Goal: Task Accomplishment & Management: Complete application form

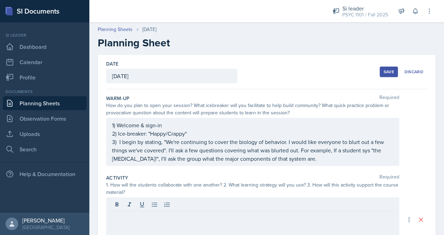
scroll to position [60, 0]
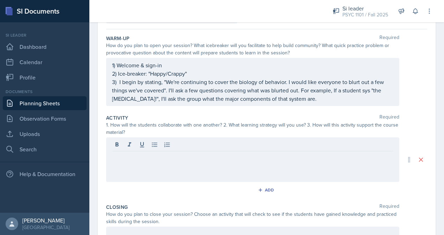
click at [172, 161] on div at bounding box center [252, 160] width 293 height 45
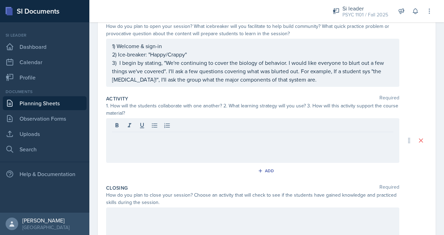
scroll to position [83, 0]
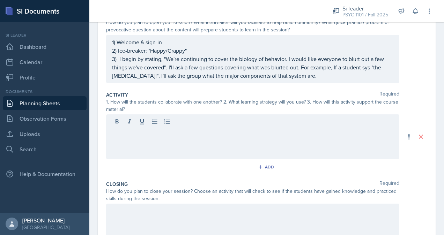
click at [345, 146] on div at bounding box center [252, 137] width 293 height 45
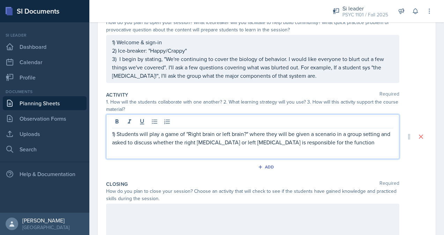
click at [336, 140] on p "1) Students will play a game of "Right brain or left brain?" where they will be…" at bounding box center [253, 138] width 282 height 17
click at [376, 141] on p "1) Students will play a game of "Right brain or left brain?" where they will be…" at bounding box center [253, 142] width 282 height 25
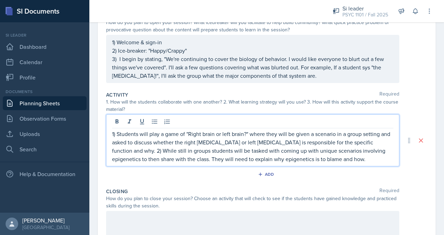
click at [308, 154] on p "1) Students will play a game of "Right brain or left brain?" where they will be…" at bounding box center [253, 147] width 282 height 34
click at [342, 160] on p "1) Students will play a game of "Right brain or left brain?" where they will be…" at bounding box center [253, 147] width 282 height 34
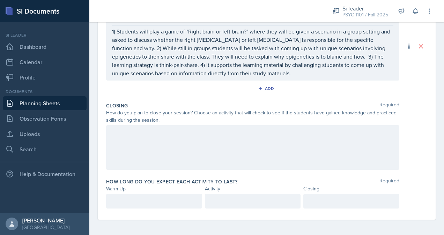
click at [182, 141] on div at bounding box center [252, 147] width 293 height 45
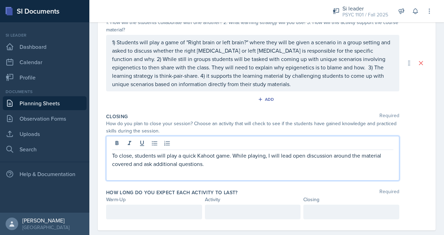
scroll to position [174, 0]
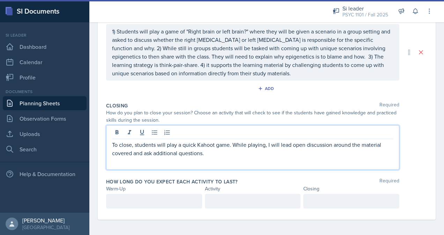
click at [170, 201] on div at bounding box center [154, 201] width 96 height 15
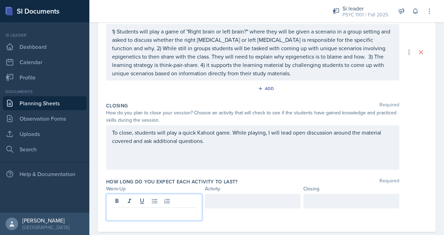
scroll to position [186, 0]
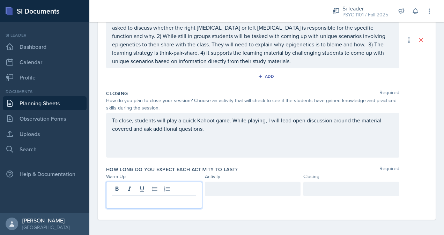
click at [134, 200] on p at bounding box center [154, 201] width 84 height 8
click at [254, 188] on div at bounding box center [253, 189] width 96 height 15
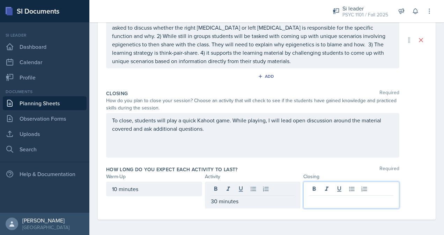
click at [336, 186] on div at bounding box center [352, 195] width 96 height 27
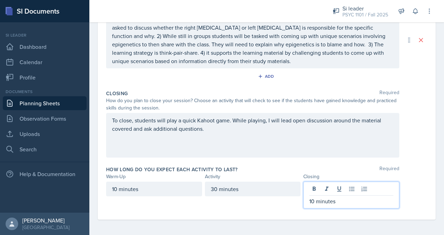
click at [276, 206] on div "30 minutes" at bounding box center [253, 195] width 96 height 27
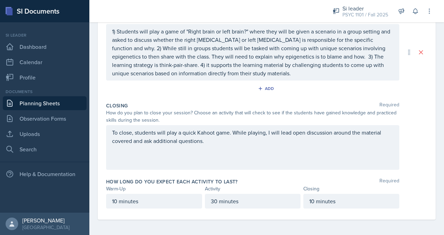
click at [158, 203] on p "10 minutes" at bounding box center [154, 201] width 84 height 8
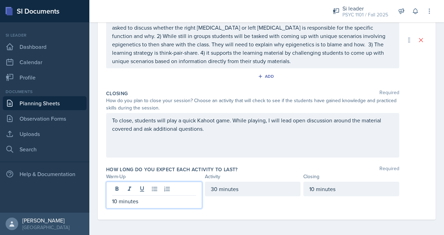
click at [117, 201] on p "10 minutes" at bounding box center [154, 201] width 84 height 8
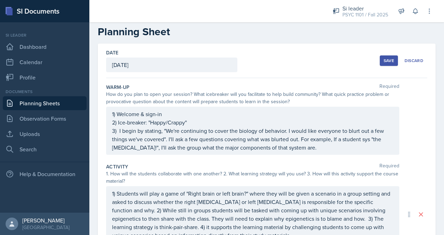
scroll to position [46, 0]
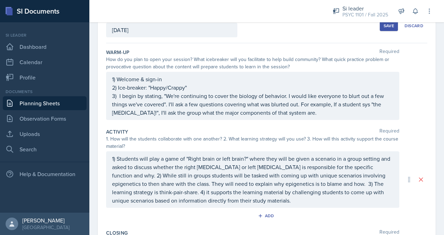
click at [365, 103] on div "1) Welcome & sign-in 2) Ice-breaker: "Happy/Crappy" 3) I begin by stating, "We'…" at bounding box center [253, 96] width 282 height 42
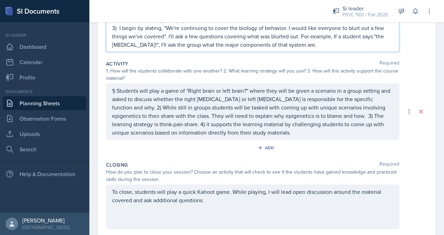
scroll to position [116, 0]
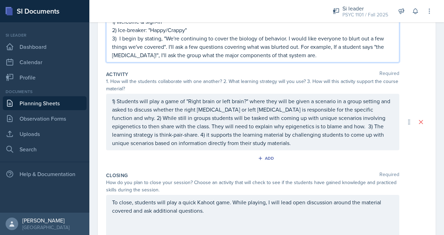
click at [310, 54] on p "3) I begin by stating, "We're continuing to cover the biology of behavior. I wo…" at bounding box center [253, 46] width 282 height 25
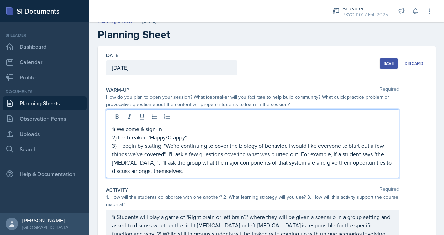
scroll to position [0, 0]
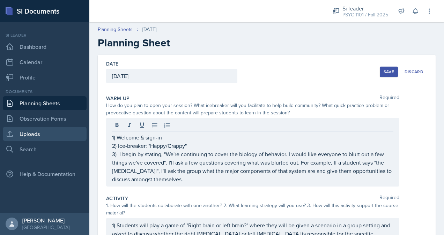
click at [57, 137] on link "Uploads" at bounding box center [45, 134] width 84 height 14
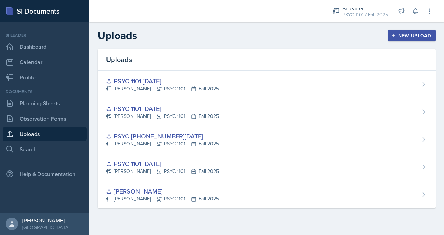
click at [410, 38] on div "New Upload" at bounding box center [412, 36] width 39 height 6
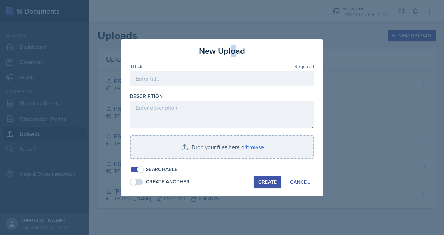
drag, startPoint x: 231, startPoint y: 42, endPoint x: 236, endPoint y: 45, distance: 6.4
click at [236, 45] on div "New Upload Title Required Description Drop your files here or browse Searchable…" at bounding box center [222, 118] width 201 height 158
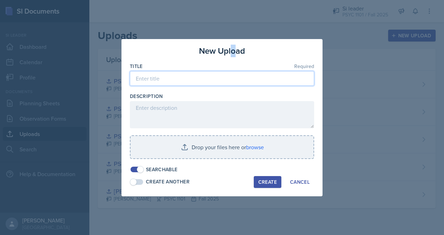
drag, startPoint x: 236, startPoint y: 45, endPoint x: 209, endPoint y: 82, distance: 45.5
click at [209, 82] on input at bounding box center [222, 78] width 184 height 15
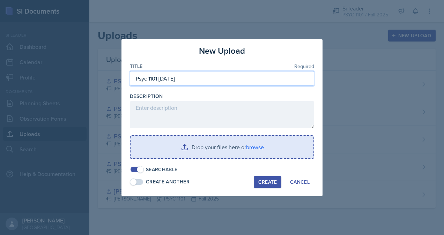
type input "Psyc 1101 [DATE]"
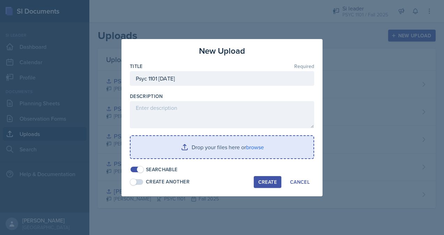
click at [244, 147] on input "file" at bounding box center [222, 147] width 183 height 22
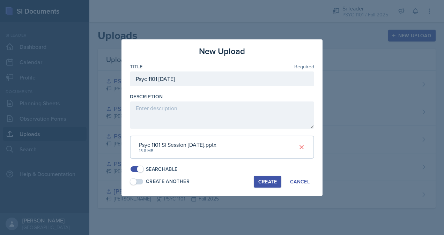
click at [271, 186] on button "Create" at bounding box center [268, 182] width 28 height 12
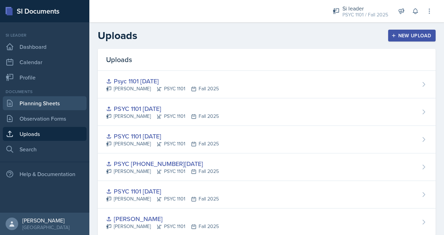
click at [28, 104] on link "Planning Sheets" at bounding box center [45, 103] width 84 height 14
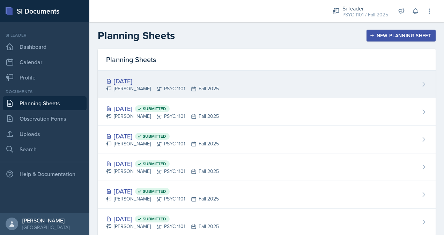
click at [221, 78] on div "[DATE] [PERSON_NAME] PSYC 1101 Fall 2025" at bounding box center [267, 85] width 338 height 28
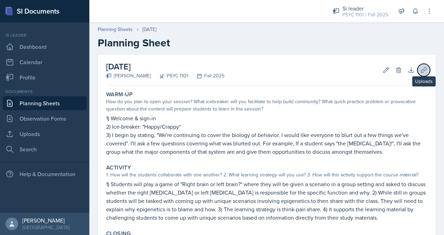
click at [421, 70] on icon at bounding box center [424, 70] width 7 height 7
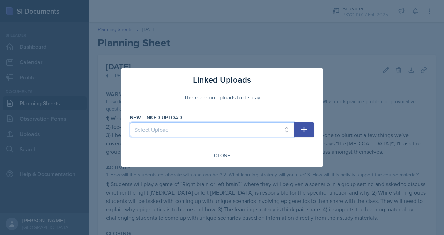
click at [276, 131] on select "Select Upload [PERSON_NAME] PSYC 1101 [DATE] PSYC [PHONE_NUMBER][DATE] PSYC 110…" at bounding box center [212, 130] width 164 height 15
select select "9a316980-11c4-424d-8c42-f14279056020"
click at [130, 123] on select "Select Upload [PERSON_NAME] PSYC 1101 [DATE] PSYC [PHONE_NUMBER][DATE] PSYC 110…" at bounding box center [212, 130] width 164 height 15
click at [307, 134] on button "button" at bounding box center [304, 130] width 20 height 15
select select
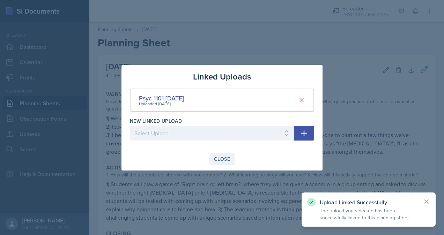
click at [228, 162] on div "Close" at bounding box center [222, 160] width 16 height 6
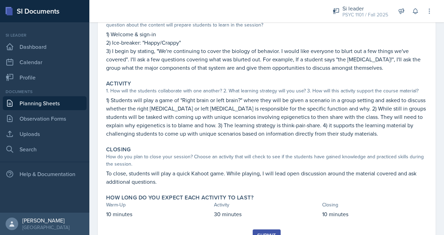
scroll to position [115, 0]
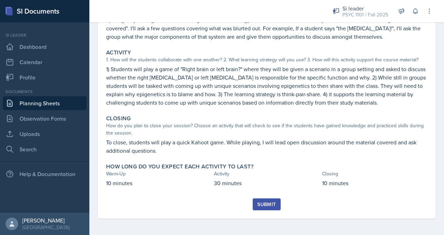
click at [270, 206] on div "Submit" at bounding box center [266, 205] width 19 height 6
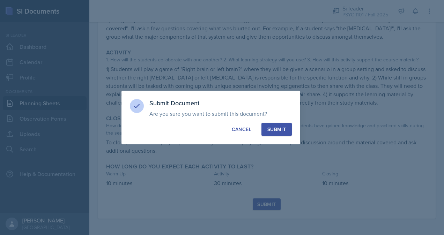
click at [281, 132] on div "Submit" at bounding box center [277, 129] width 19 height 7
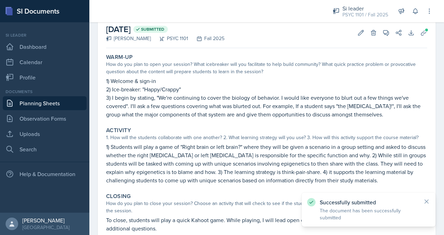
scroll to position [0, 0]
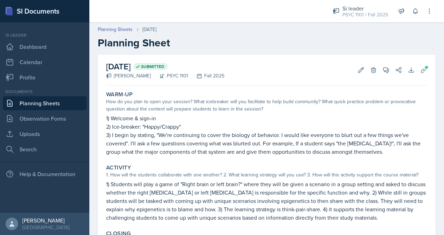
click at [39, 103] on link "Planning Sheets" at bounding box center [45, 103] width 84 height 14
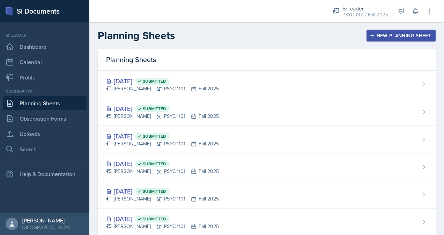
click at [421, 33] on div "New Planning Sheet" at bounding box center [401, 36] width 60 height 6
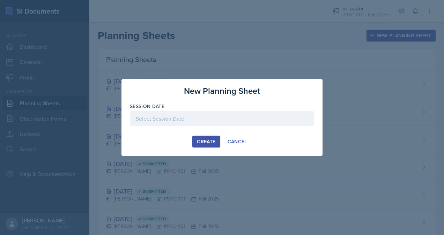
click at [189, 117] on div at bounding box center [222, 118] width 184 height 15
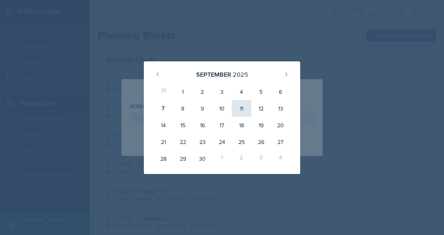
click at [242, 112] on div "11" at bounding box center [242, 108] width 20 height 17
type input "[DATE]"
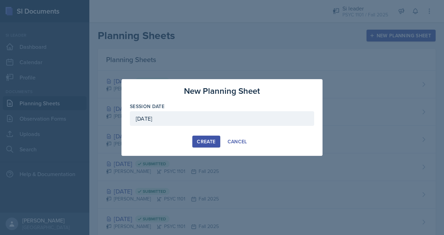
click at [203, 144] on div "Create" at bounding box center [206, 142] width 19 height 6
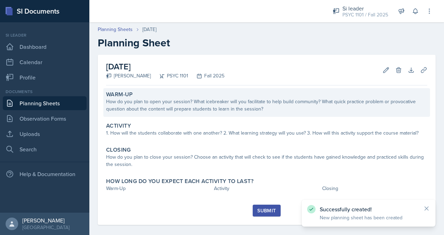
click at [213, 111] on div "How do you plan to open your session? What icebreaker will you facilitate to he…" at bounding box center [266, 105] width 321 height 15
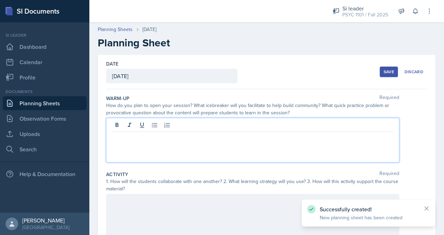
click at [260, 128] on div at bounding box center [252, 140] width 293 height 45
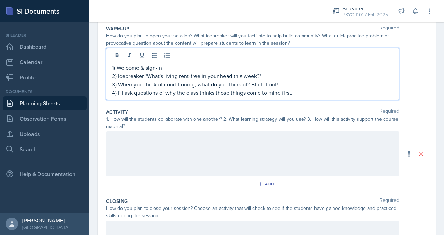
click at [149, 155] on div at bounding box center [252, 154] width 293 height 45
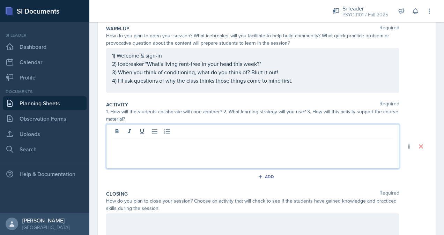
scroll to position [82, 0]
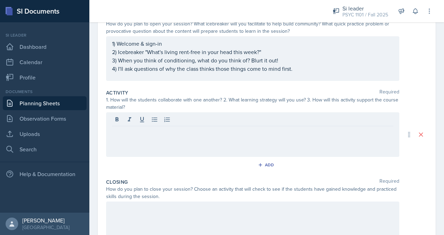
click at [160, 138] on div at bounding box center [252, 134] width 293 height 45
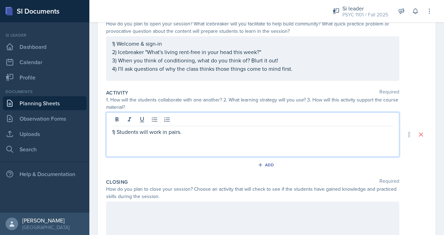
drag, startPoint x: 201, startPoint y: 130, endPoint x: 205, endPoint y: 132, distance: 4.3
click at [201, 130] on p "1) Students will work in pairs." at bounding box center [253, 132] width 282 height 8
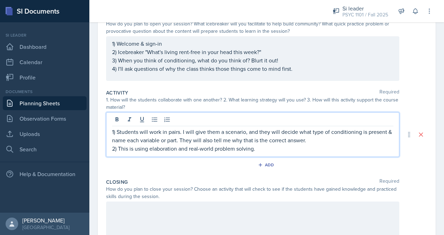
click at [262, 149] on p "2) This is using elaboration and real-world problem solving." at bounding box center [253, 149] width 282 height 8
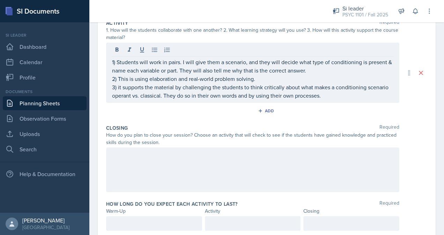
click at [166, 163] on div at bounding box center [252, 170] width 293 height 45
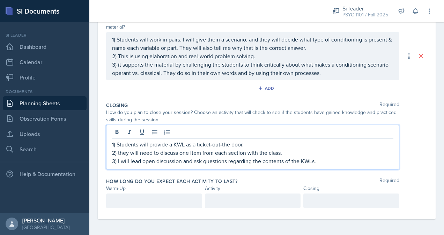
click at [120, 153] on p "2) they will need to discuss one item from each section with the class." at bounding box center [253, 153] width 282 height 8
click at [263, 160] on p "3) I will lead open discussion and ask questions regarding the contents of the …" at bounding box center [253, 161] width 282 height 8
drag, startPoint x: 354, startPoint y: 163, endPoint x: 352, endPoint y: 159, distance: 4.5
click at [354, 163] on p "3) I will lead open discussion and ask questions regarding the most listed cont…" at bounding box center [253, 161] width 282 height 8
click at [170, 203] on div at bounding box center [154, 201] width 96 height 15
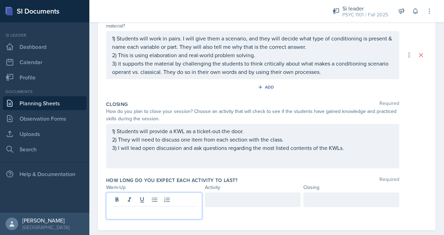
scroll to position [174, 0]
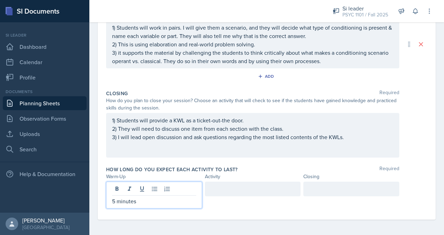
click at [259, 190] on div at bounding box center [253, 189] width 96 height 15
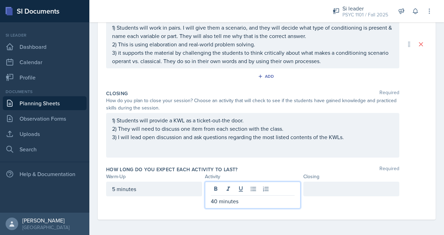
click at [329, 187] on div at bounding box center [352, 189] width 96 height 15
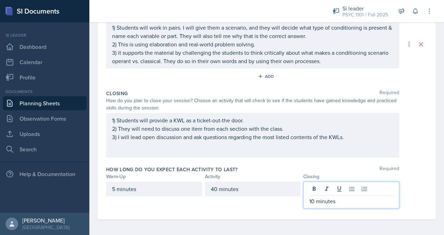
click at [312, 200] on p "10 minutes" at bounding box center [352, 201] width 84 height 8
click at [249, 184] on div "40 minutes" at bounding box center [253, 189] width 96 height 15
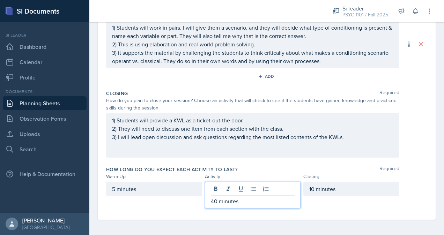
click at [216, 200] on p "40 minutes" at bounding box center [253, 201] width 84 height 8
click at [302, 161] on div "Closing Required How do you plan to close your session? Choose an activity that…" at bounding box center [266, 125] width 321 height 76
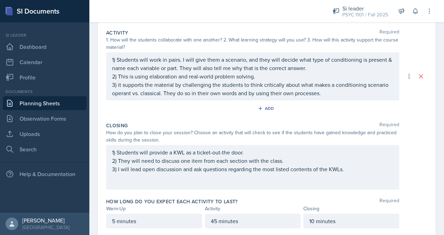
scroll to position [162, 0]
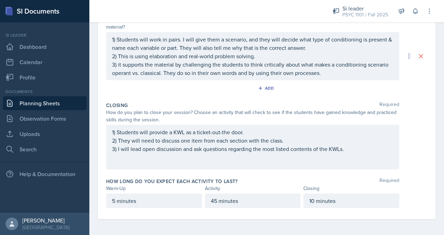
click at [216, 200] on p "45 minutes" at bounding box center [253, 201] width 84 height 8
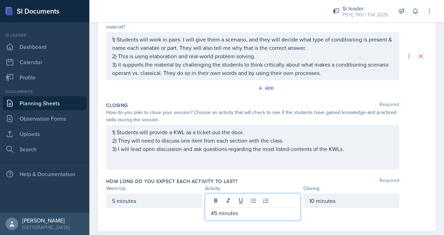
scroll to position [174, 0]
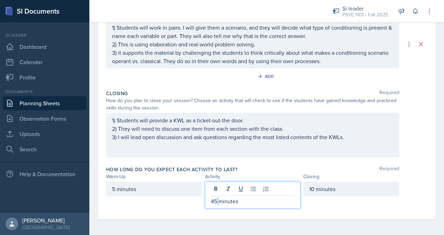
click at [216, 203] on p "45 minutes" at bounding box center [253, 201] width 84 height 8
click at [358, 203] on div "10 minutes" at bounding box center [352, 195] width 96 height 27
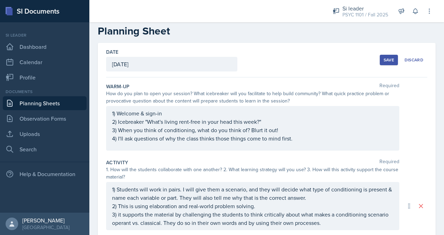
scroll to position [0, 0]
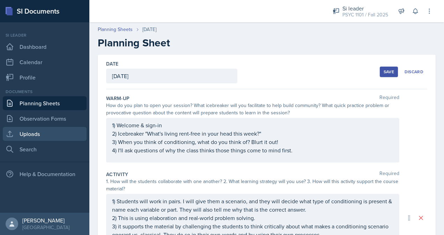
click at [46, 135] on link "Uploads" at bounding box center [45, 134] width 84 height 14
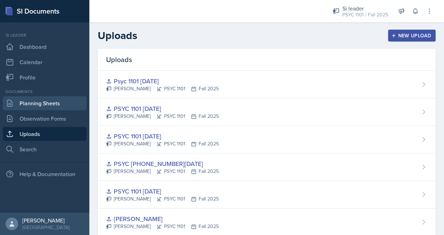
click at [50, 104] on link "Planning Sheets" at bounding box center [45, 103] width 84 height 14
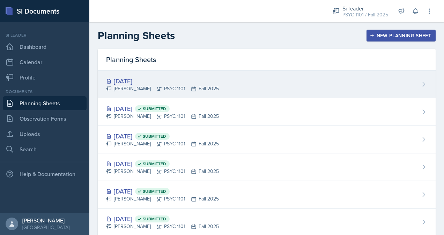
click at [196, 80] on div "[DATE]" at bounding box center [162, 81] width 113 height 9
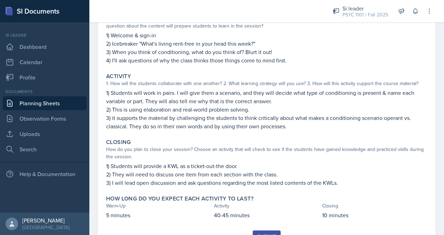
scroll to position [83, 0]
click at [56, 136] on link "Uploads" at bounding box center [45, 134] width 84 height 14
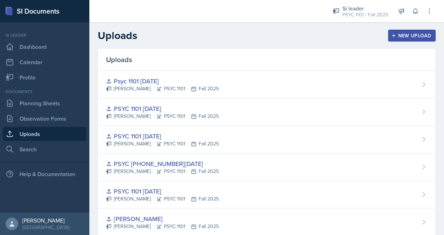
click at [407, 37] on div "New Upload" at bounding box center [412, 36] width 39 height 6
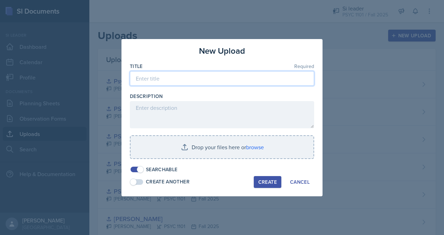
click at [252, 74] on input at bounding box center [222, 78] width 184 height 15
type input "Psyc 1101 [DATE]"
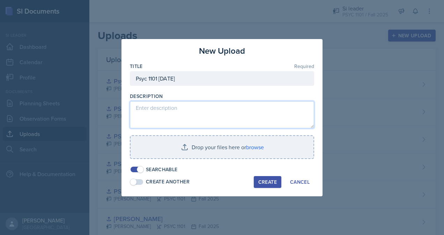
click at [235, 108] on textarea at bounding box center [222, 114] width 184 height 27
type textarea "a"
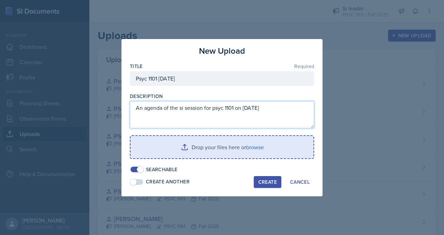
type textarea "An agenda of the si session for psyc 1101 on [DATE]"
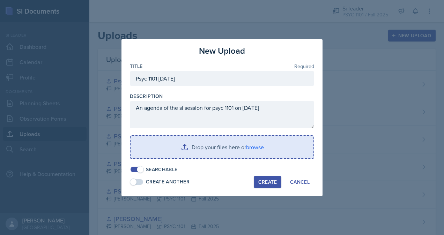
click at [254, 148] on input "file" at bounding box center [222, 147] width 183 height 22
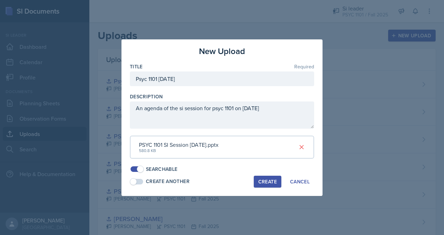
click at [264, 181] on div "Create" at bounding box center [268, 182] width 19 height 6
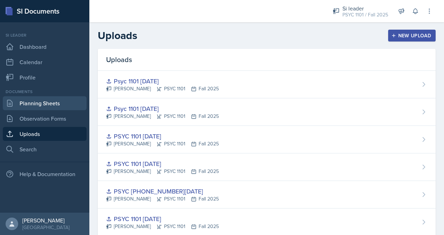
click at [60, 103] on link "Planning Sheets" at bounding box center [45, 103] width 84 height 14
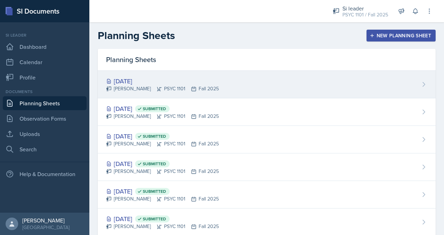
click at [335, 85] on div "[DATE] [PERSON_NAME] PSYC 1101 Fall 2025" at bounding box center [267, 85] width 338 height 28
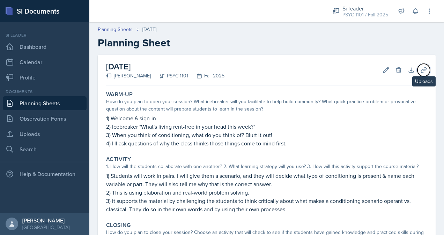
click at [421, 69] on icon at bounding box center [423, 69] width 5 height 5
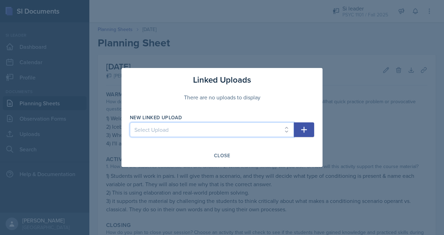
click at [250, 130] on select "Select Upload [PERSON_NAME] PSYC 1101 [DATE] PSYC [PHONE_NUMBER][DATE] PSYC 110…" at bounding box center [212, 130] width 164 height 15
select select "08225bfb-df7d-403c-88e7-1c0fa372971a"
click at [130, 123] on select "Select Upload [PERSON_NAME] PSYC 1101 [DATE] PSYC [PHONE_NUMBER][DATE] PSYC 110…" at bounding box center [212, 130] width 164 height 15
click at [302, 130] on icon "button" at bounding box center [304, 130] width 6 height 6
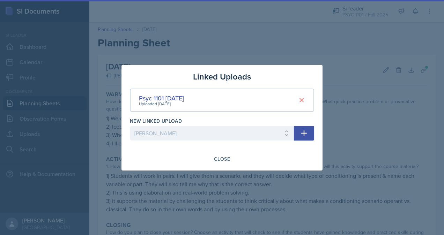
select select
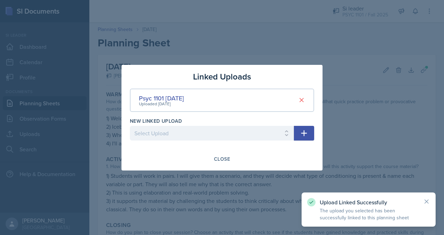
click at [395, 147] on div at bounding box center [222, 117] width 444 height 235
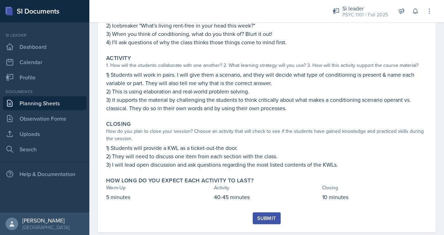
scroll to position [115, 0]
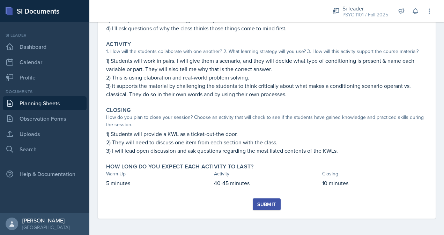
click at [270, 204] on div "Submit" at bounding box center [266, 205] width 19 height 6
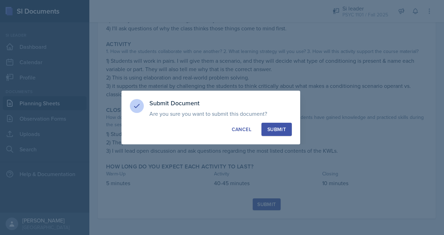
click at [278, 130] on div "Submit" at bounding box center [277, 129] width 19 height 7
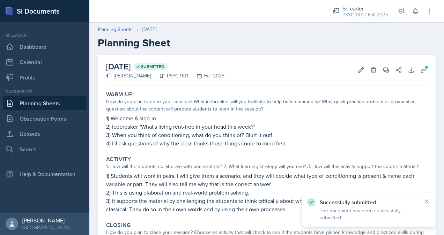
scroll to position [0, 0]
click at [424, 202] on icon at bounding box center [426, 201] width 7 height 7
